Goal: Navigation & Orientation: Find specific page/section

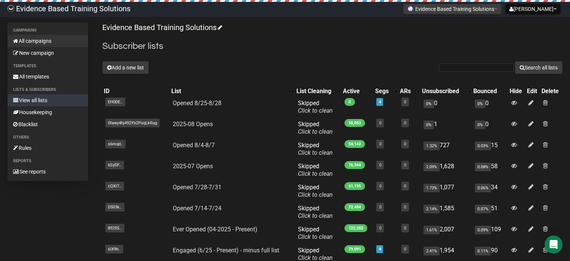
click at [30, 39] on link "All campaigns" at bounding box center [47, 41] width 81 height 12
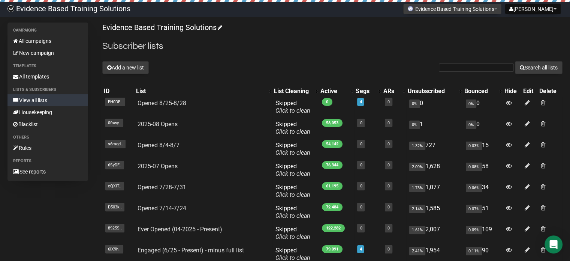
click at [76, 220] on div "Campaigns All campaigns New campaign Templates All templates Lists & subscriber…" at bounding box center [284, 179] width 555 height 314
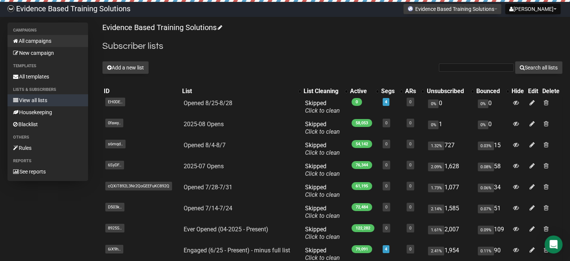
click at [39, 42] on link "All campaigns" at bounding box center [47, 41] width 81 height 12
